Goal: Transaction & Acquisition: Purchase product/service

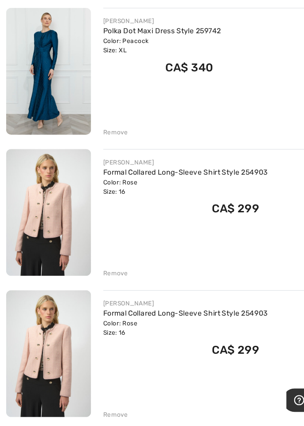
scroll to position [1191, 0]
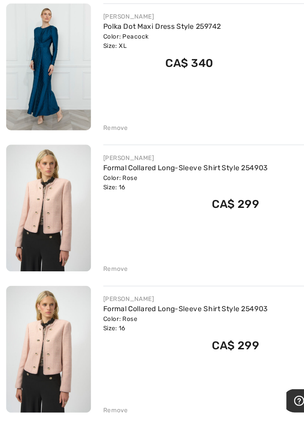
click at [98, 171] on div "Remove" at bounding box center [100, 173] width 22 height 8
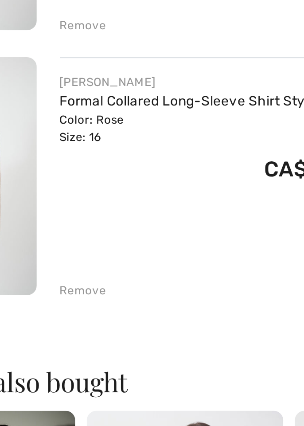
scroll to position [1185, 0]
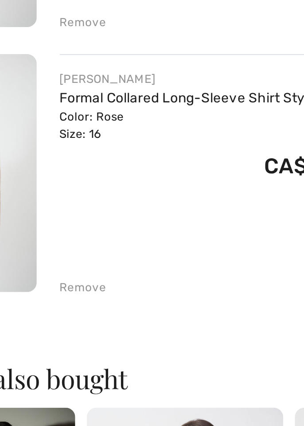
click at [98, 301] on div "Remove" at bounding box center [100, 300] width 22 height 8
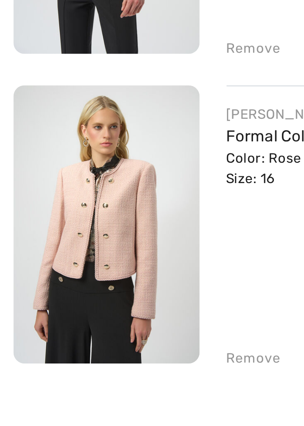
scroll to position [1162, 0]
click at [30, 154] on img at bounding box center [42, 148] width 74 height 110
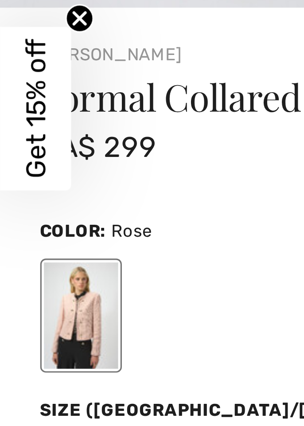
scroll to position [272, 0]
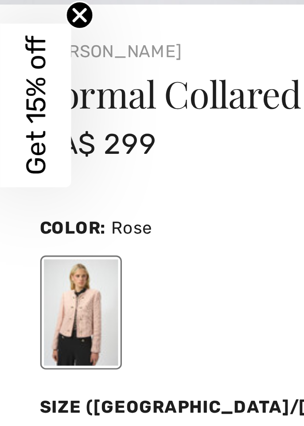
click at [25, 240] on div "Formal Collared Long-sleeve Shirt Style 254903 CA$ 299" at bounding box center [140, 223] width 256 height 39
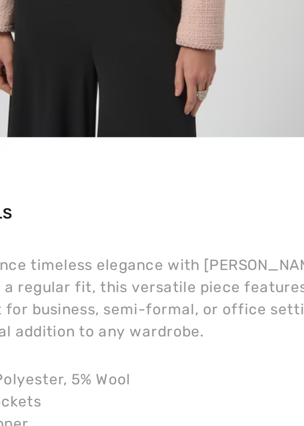
scroll to position [715, 0]
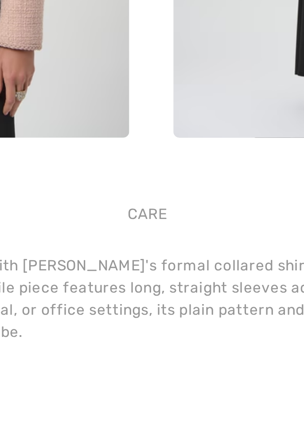
click at [150, 278] on div "Care" at bounding box center [150, 279] width 19 height 16
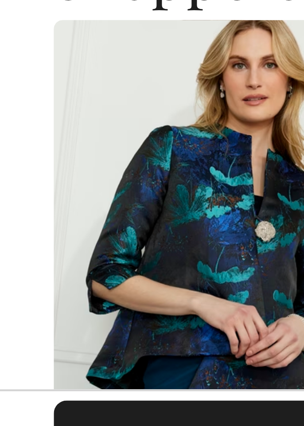
scroll to position [0, 4]
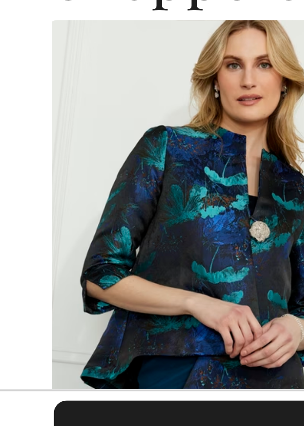
click at [34, 367] on img at bounding box center [53, 370] width 82 height 124
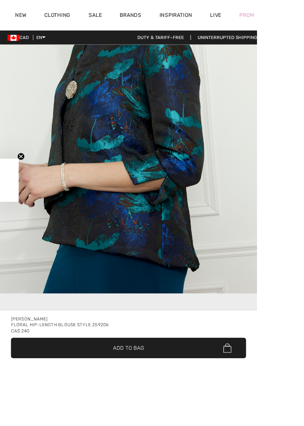
checkbox input "true"
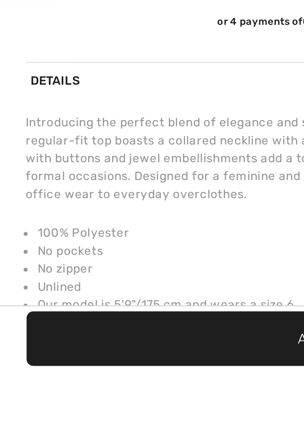
scroll to position [382, 0]
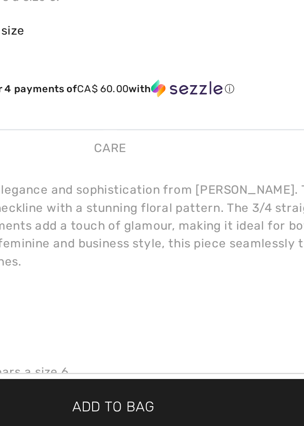
click at [153, 296] on div "Care" at bounding box center [150, 296] width 19 height 16
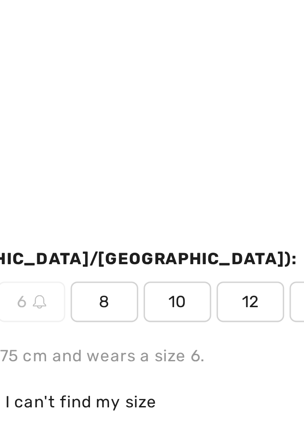
scroll to position [266, 0]
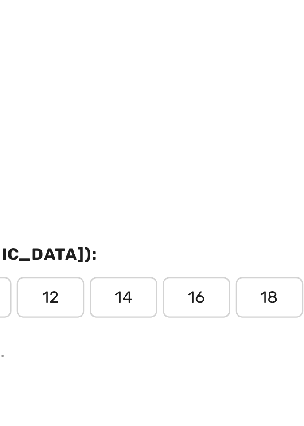
click at [189, 299] on span "16" at bounding box center [191, 297] width 22 height 13
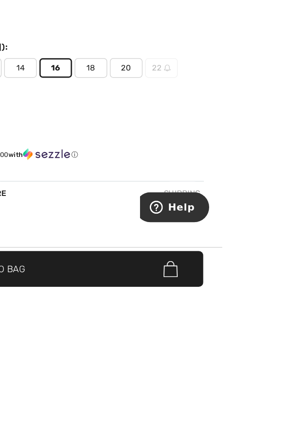
scroll to position [318, 0]
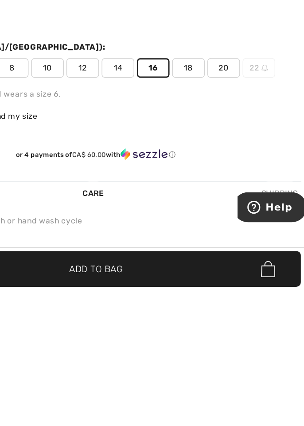
click at [170, 416] on span "Add to Bag" at bounding box center [152, 410] width 36 height 9
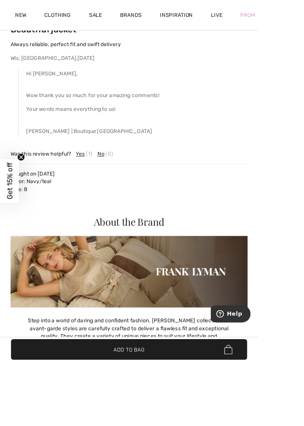
scroll to position [1573, 0]
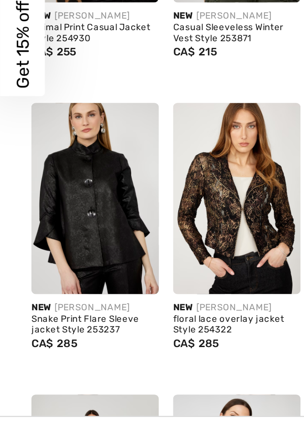
click at [28, 300] on img at bounding box center [46, 289] width 63 height 94
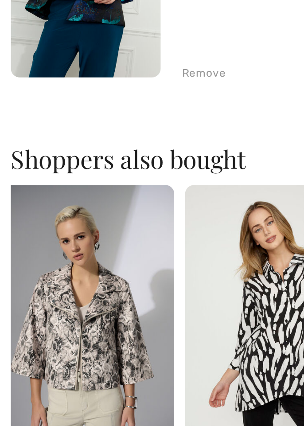
scroll to position [0, 11]
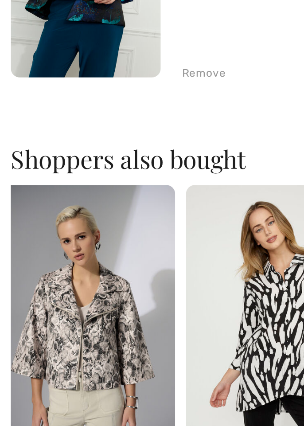
click at [32, 249] on img at bounding box center [40, 250] width 91 height 136
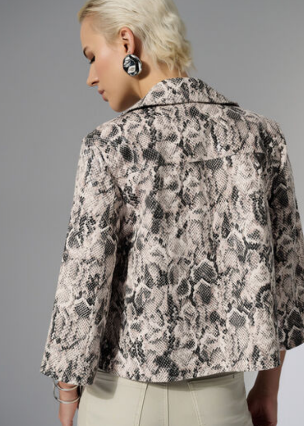
scroll to position [0, 0]
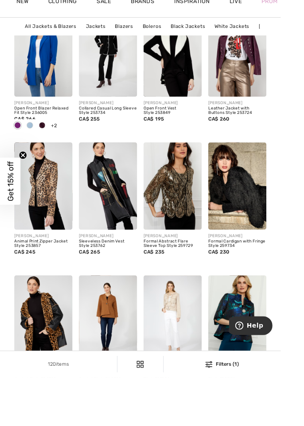
scroll to position [1903, 0]
click at [33, 241] on img at bounding box center [46, 218] width 63 height 94
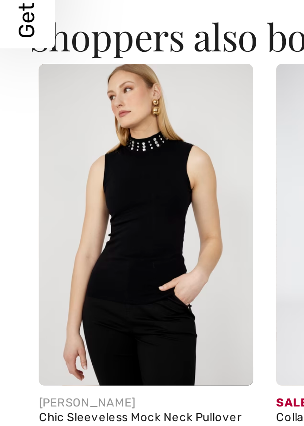
scroll to position [934, 0]
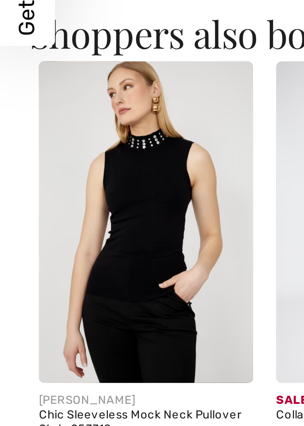
click at [34, 321] on img at bounding box center [57, 306] width 82 height 124
